Goal: Information Seeking & Learning: Learn about a topic

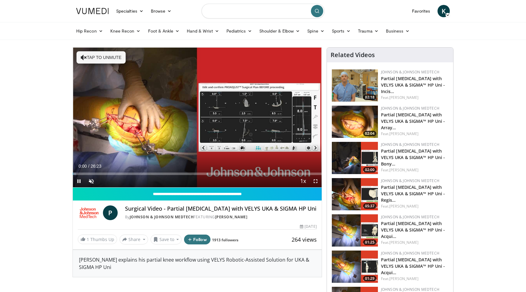
click at [241, 12] on input "Search topics, interventions" at bounding box center [263, 11] width 123 height 15
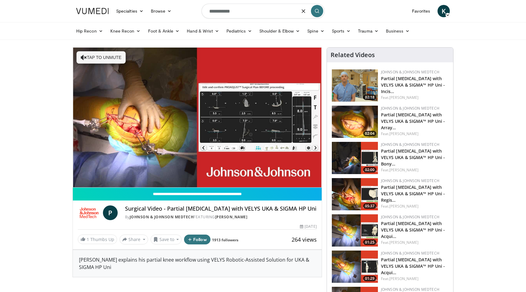
type input "**********"
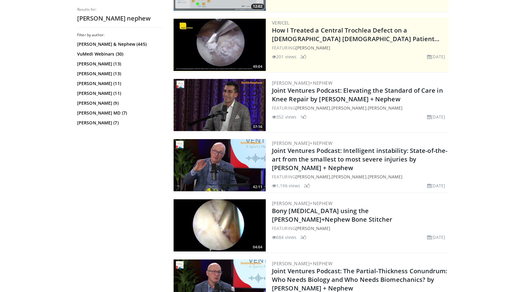
scroll to position [112, 0]
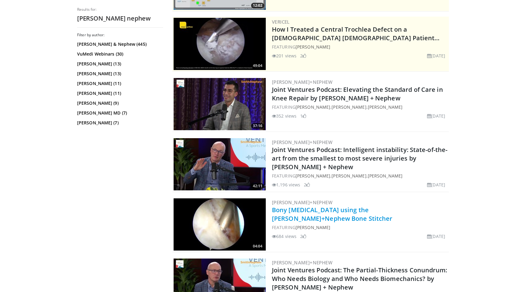
click at [345, 209] on link "Bony [MEDICAL_DATA] using the [PERSON_NAME]+Nephew Bone Stitcher" at bounding box center [332, 214] width 121 height 17
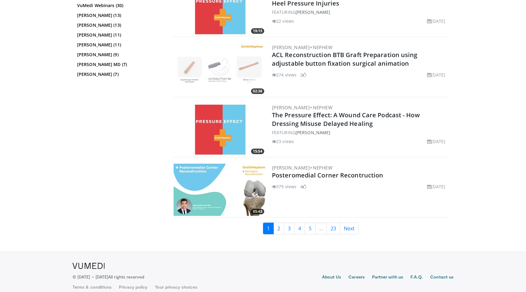
scroll to position [1420, 0]
click at [352, 225] on link "Next" at bounding box center [349, 229] width 19 height 12
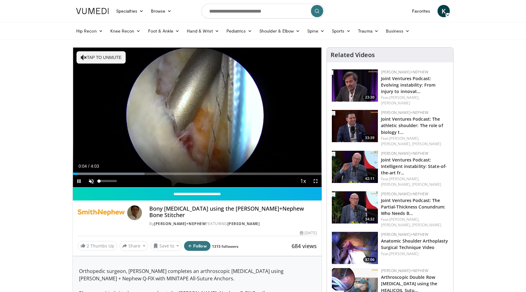
click at [90, 181] on span "Video Player" at bounding box center [91, 181] width 12 height 12
click at [316, 183] on span "Video Player" at bounding box center [316, 181] width 12 height 12
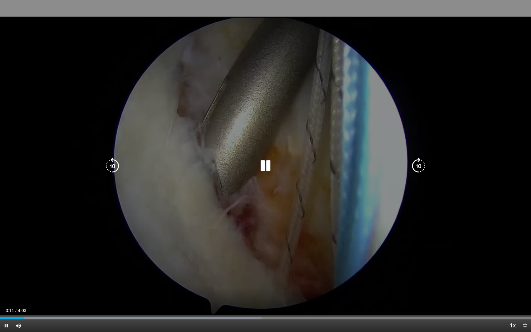
click at [421, 163] on icon "Video Player" at bounding box center [418, 165] width 17 height 17
click at [417, 166] on icon "Video Player" at bounding box center [418, 165] width 17 height 17
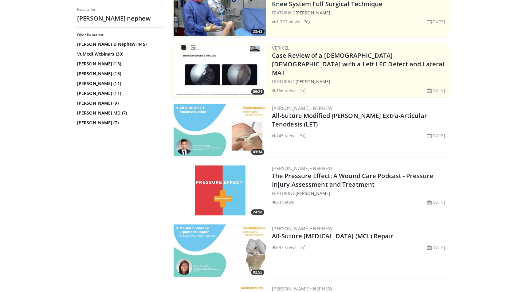
scroll to position [89, 0]
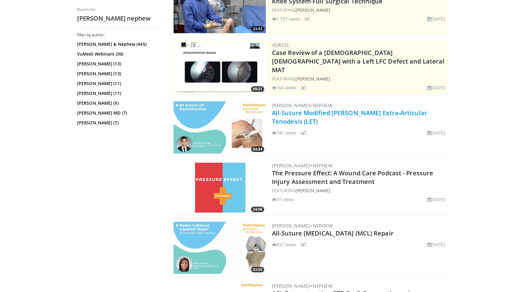
click at [330, 117] on link "All-Suture Modified Lemaire Extra-Articular Tenodesis (LET)" at bounding box center [349, 117] width 155 height 17
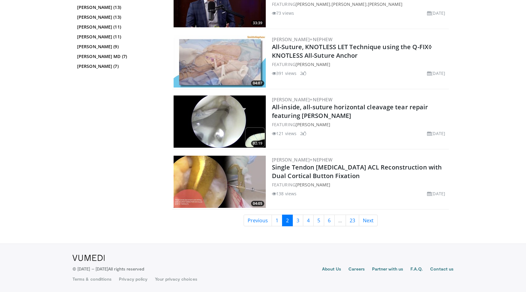
scroll to position [1481, 0]
click at [366, 220] on link "Next" at bounding box center [368, 221] width 19 height 12
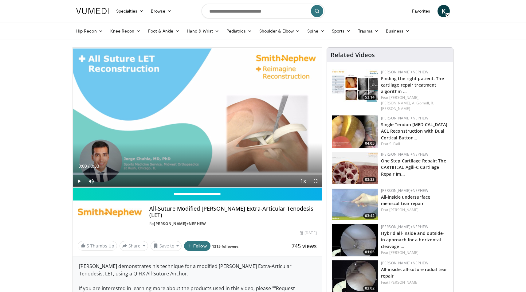
click at [315, 181] on span "Video Player" at bounding box center [316, 181] width 12 height 12
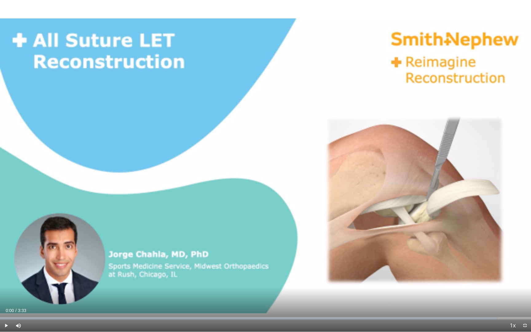
click at [6, 292] on span "Video Player" at bounding box center [6, 326] width 12 height 12
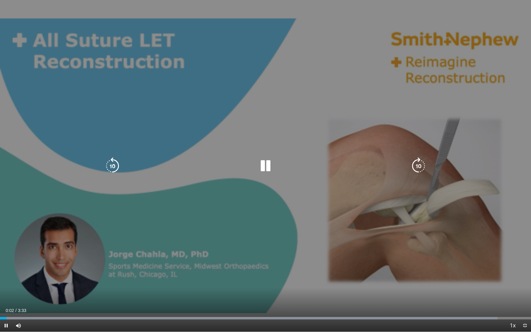
click at [420, 164] on icon "Video Player" at bounding box center [418, 165] width 17 height 17
click at [114, 164] on icon "Video Player" at bounding box center [112, 165] width 17 height 17
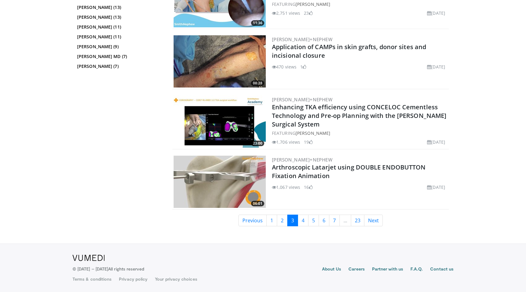
scroll to position [1481, 0]
click at [368, 222] on link "Next" at bounding box center [373, 221] width 19 height 12
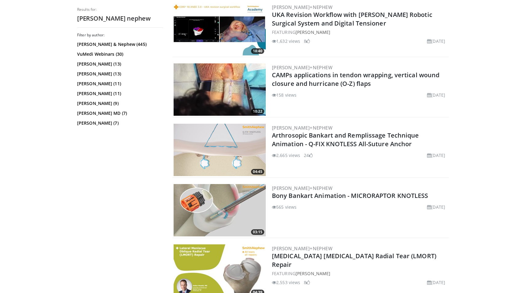
scroll to position [368, 0]
click at [226, 149] on img at bounding box center [220, 149] width 92 height 52
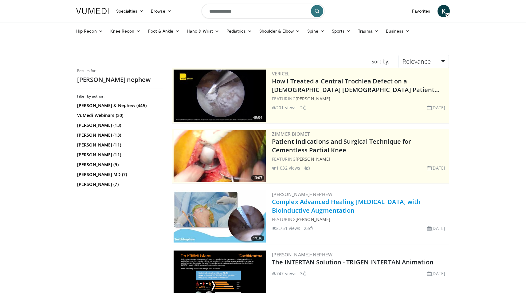
scroll to position [0, 0]
click at [441, 60] on link "Relevance" at bounding box center [424, 62] width 50 height 14
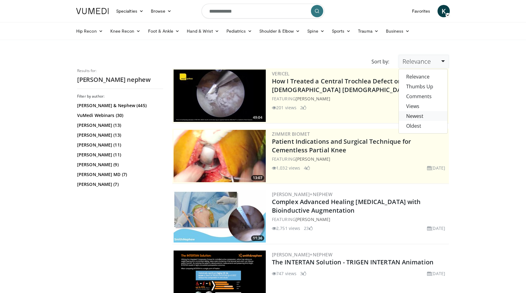
click at [422, 114] on link "Newest" at bounding box center [423, 116] width 49 height 10
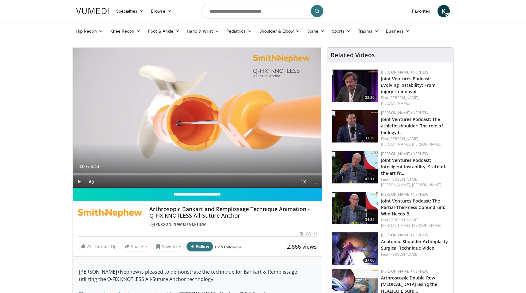
click at [318, 181] on span "Video Player" at bounding box center [316, 181] width 12 height 12
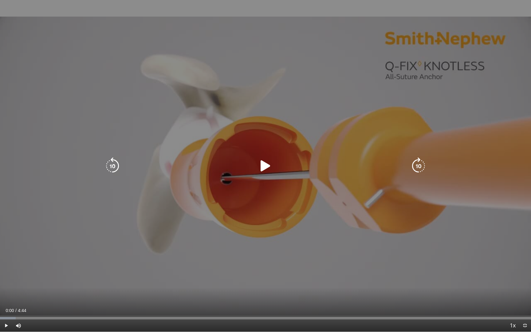
click at [265, 166] on icon "Video Player" at bounding box center [265, 165] width 17 height 17
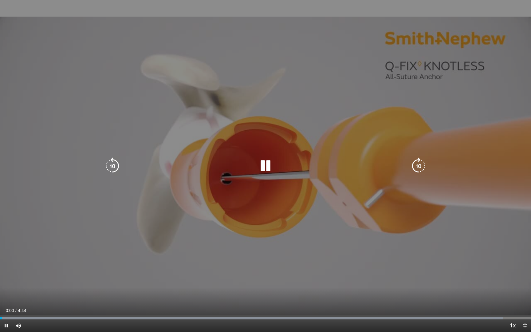
click at [423, 166] on icon "Video Player" at bounding box center [418, 165] width 17 height 17
click at [421, 170] on icon "Video Player" at bounding box center [418, 165] width 17 height 17
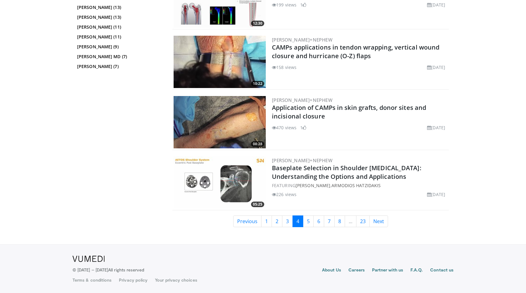
scroll to position [1523, 0]
click at [268, 221] on link "1" at bounding box center [266, 221] width 11 height 12
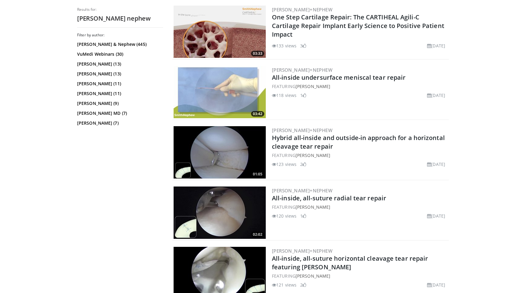
scroll to position [1210, 0]
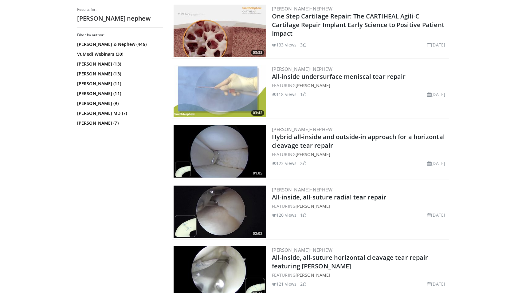
click at [210, 207] on img at bounding box center [220, 211] width 92 height 52
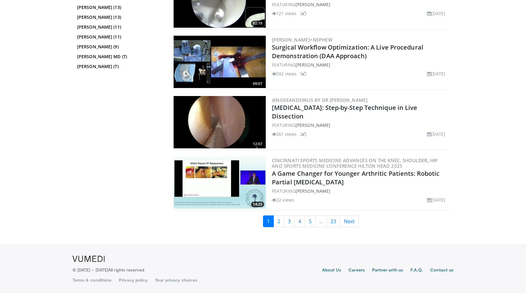
scroll to position [1480, 0]
click at [351, 218] on link "Next" at bounding box center [349, 221] width 19 height 12
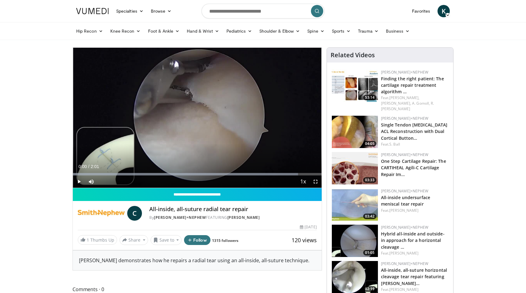
click at [79, 180] on span "Video Player" at bounding box center [79, 181] width 12 height 12
click at [316, 181] on span "Video Player" at bounding box center [316, 181] width 12 height 12
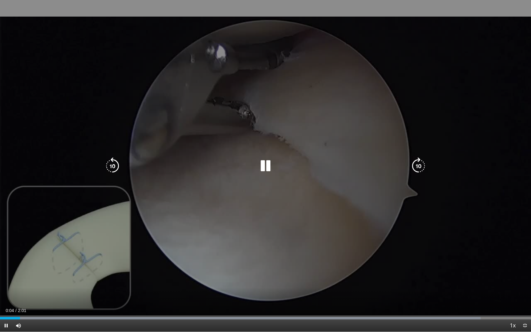
click at [417, 163] on icon "Video Player" at bounding box center [418, 165] width 17 height 17
click at [110, 167] on icon "Video Player" at bounding box center [112, 165] width 17 height 17
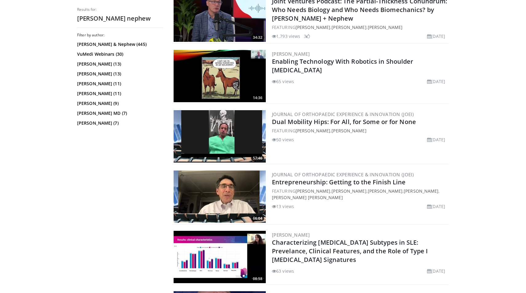
scroll to position [1113, 0]
